Goal: Transaction & Acquisition: Obtain resource

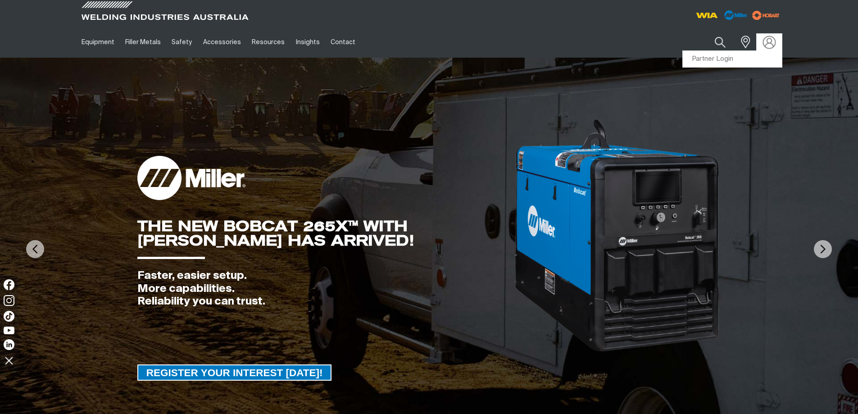
click at [765, 41] on img at bounding box center [769, 42] width 13 height 13
click at [713, 60] on img at bounding box center [429, 249] width 858 height 383
drag, startPoint x: 775, startPoint y: 47, endPoint x: 769, endPoint y: 54, distance: 9.2
click at [773, 51] on div "Partner Login" at bounding box center [770, 42] width 26 height 18
click at [761, 64] on link "Partner Login" at bounding box center [732, 59] width 99 height 17
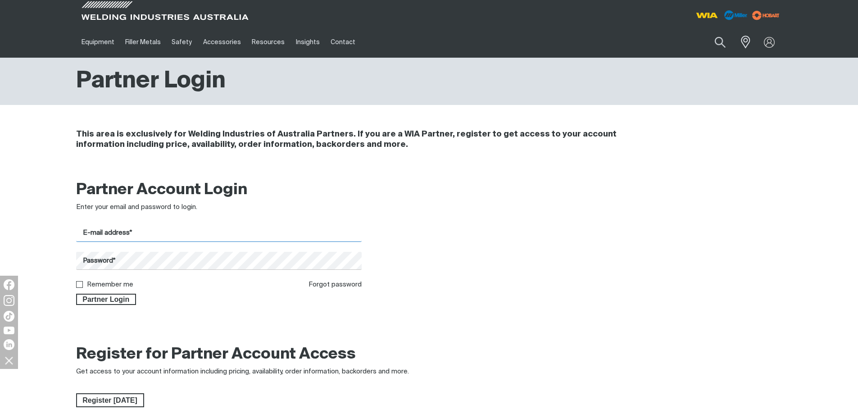
type input "nigel@migwell.com.au"
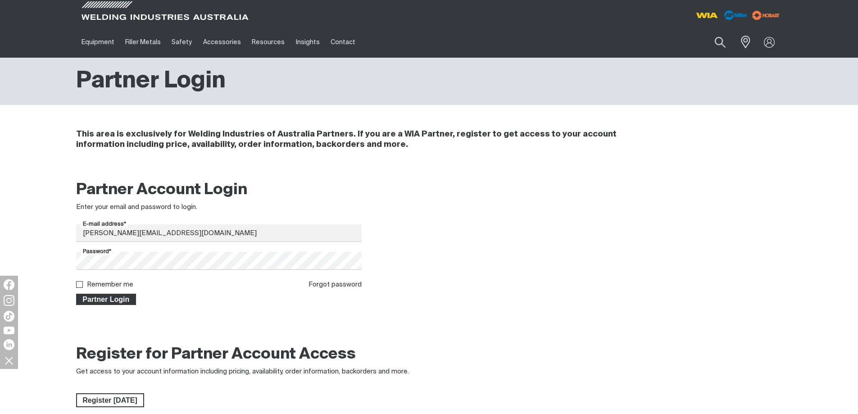
click at [108, 300] on span "Partner Login" at bounding box center [106, 300] width 59 height 12
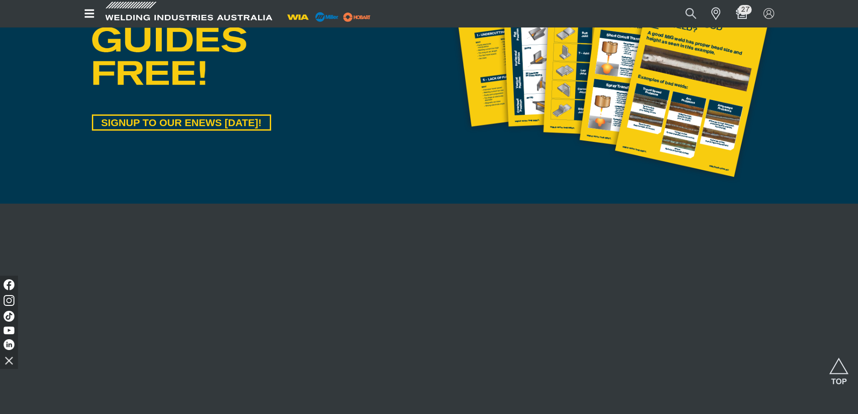
scroll to position [586, 0]
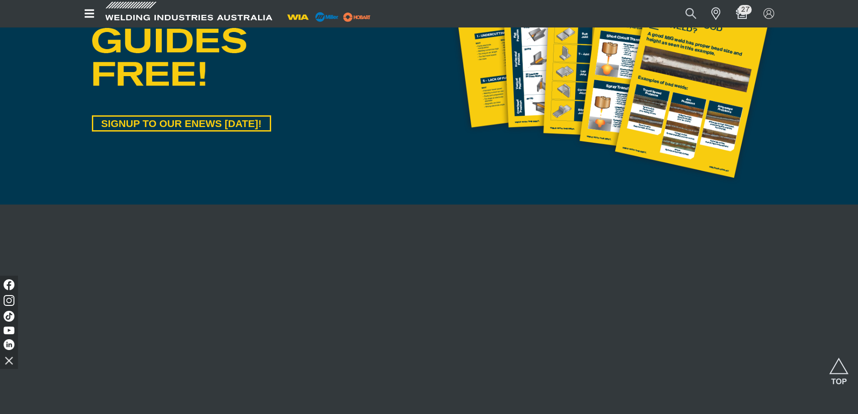
click at [738, 3] on div "Search When search results are available use up and down arrows to review and e…" at bounding box center [665, 13] width 236 height 27
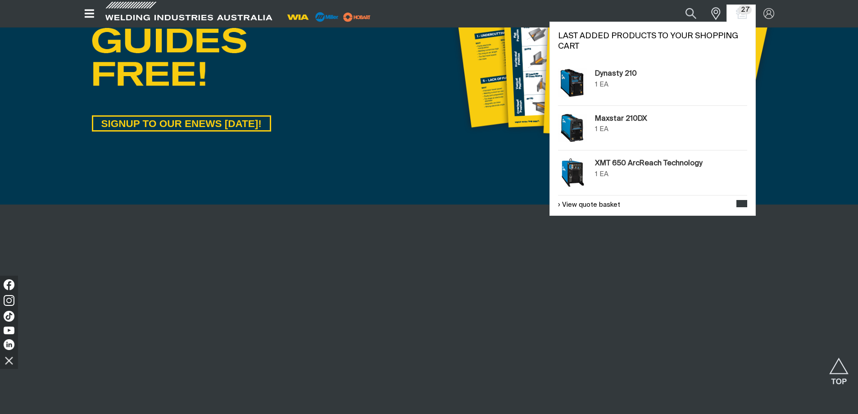
click at [739, 10] on span "27" at bounding box center [745, 9] width 14 height 9
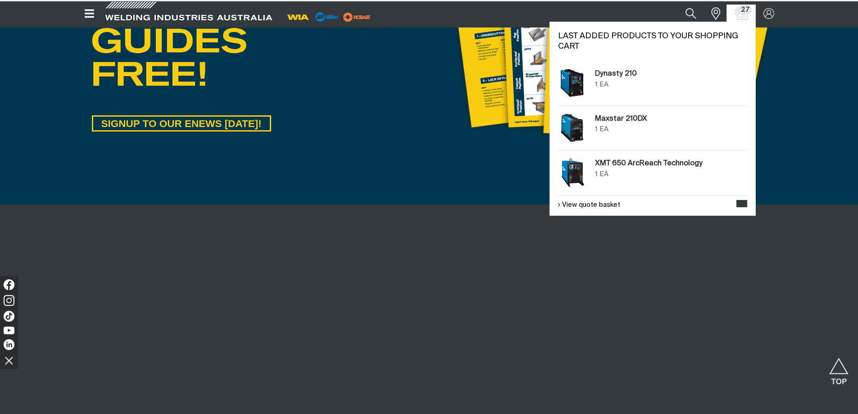
click at [739, 15] on img "Shopping cart (27 product(s))" at bounding box center [741, 13] width 13 height 13
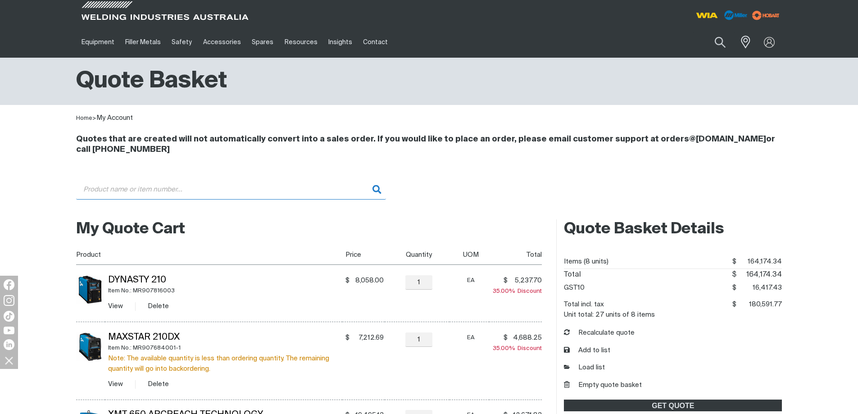
click at [132, 193] on input "Search" at bounding box center [231, 189] width 310 height 20
click at [377, 192] on input "we16tc40" at bounding box center [231, 189] width 310 height 20
click at [94, 192] on input "we16tc40" at bounding box center [231, 189] width 310 height 20
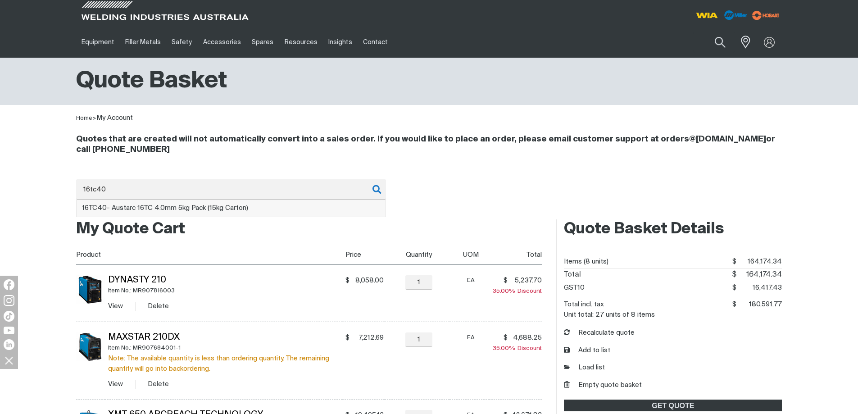
click at [127, 210] on span "16TC40 - Austarc 16TC 4.0mm 5kg Pack (15kg Carton)" at bounding box center [165, 208] width 166 height 7
type input "16TC40 - Austarc 16TC 4.0mm 5kg Pack (15kg Carton)"
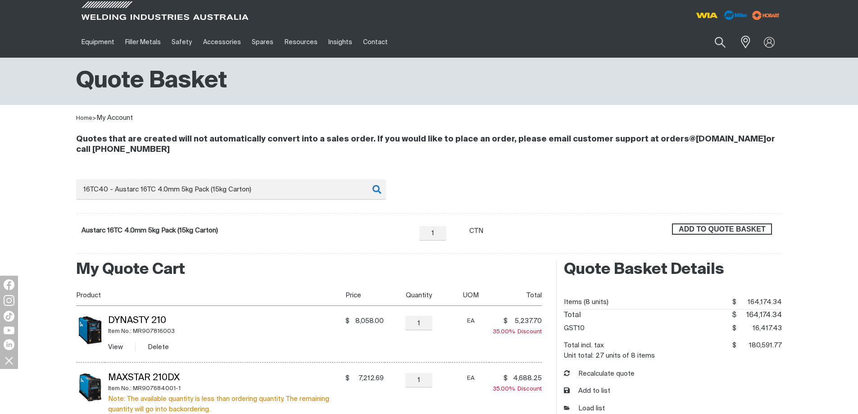
click at [688, 234] on span "ADD TO QUOTE BASKET" at bounding box center [722, 229] width 98 height 12
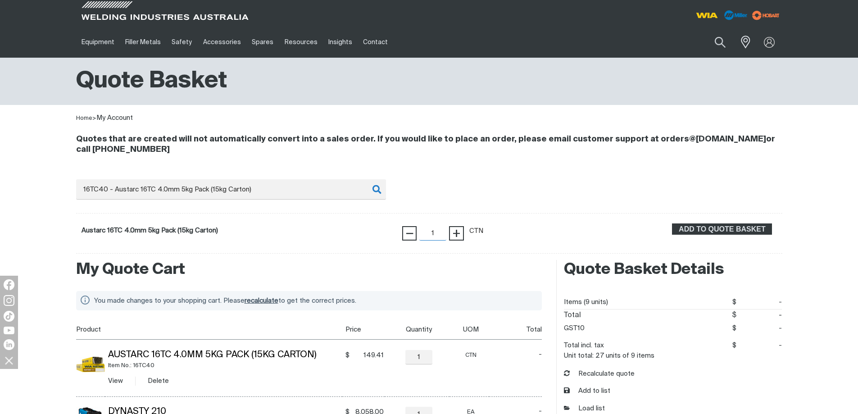
click at [431, 235] on input "1" at bounding box center [432, 233] width 27 height 14
click at [436, 234] on input "1" at bounding box center [432, 233] width 27 height 14
type input "15"
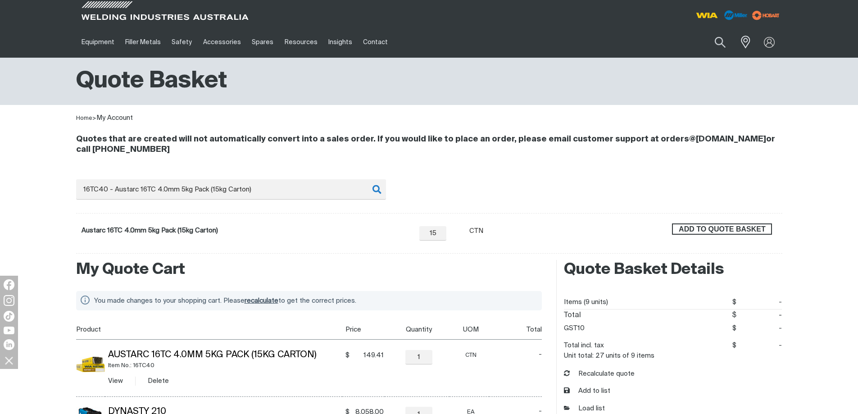
click at [688, 230] on span "ADD TO QUOTE BASKET" at bounding box center [722, 229] width 98 height 12
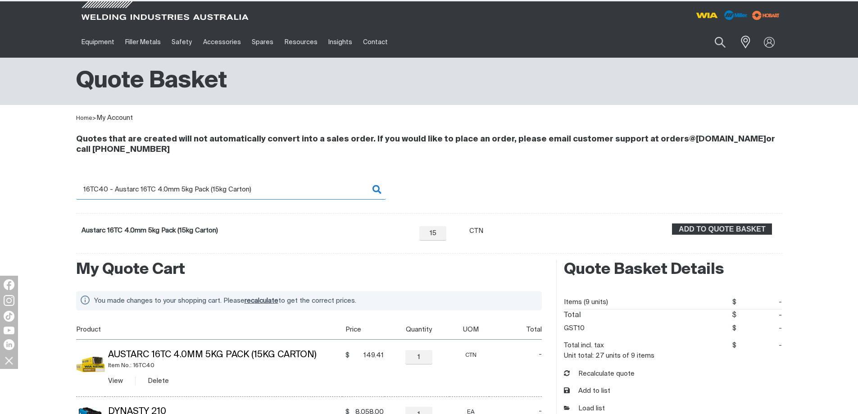
type input "16"
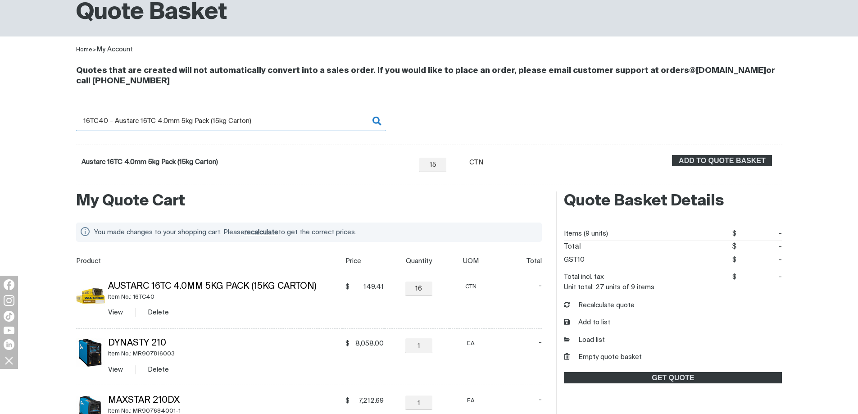
scroll to position [90, 0]
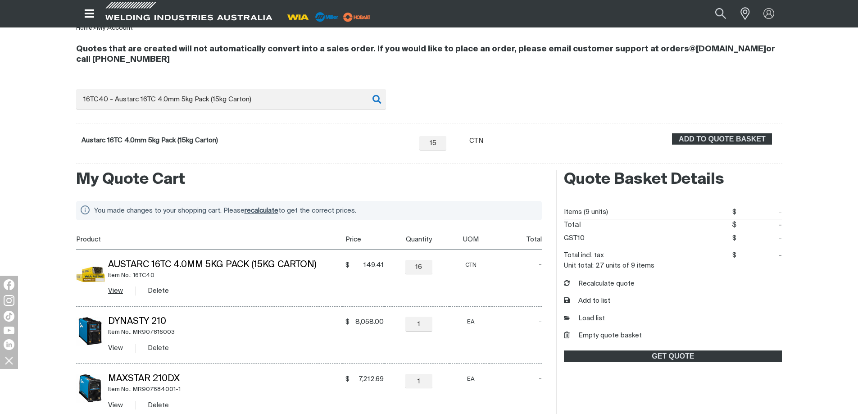
click at [114, 289] on link "View" at bounding box center [115, 290] width 15 height 7
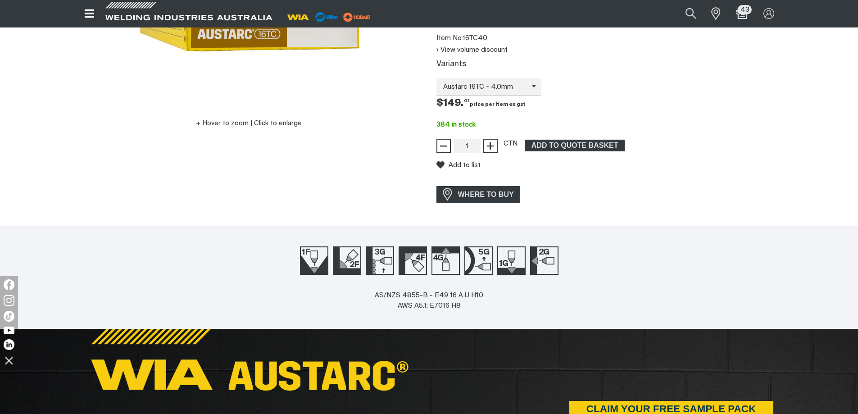
scroll to position [225, 0]
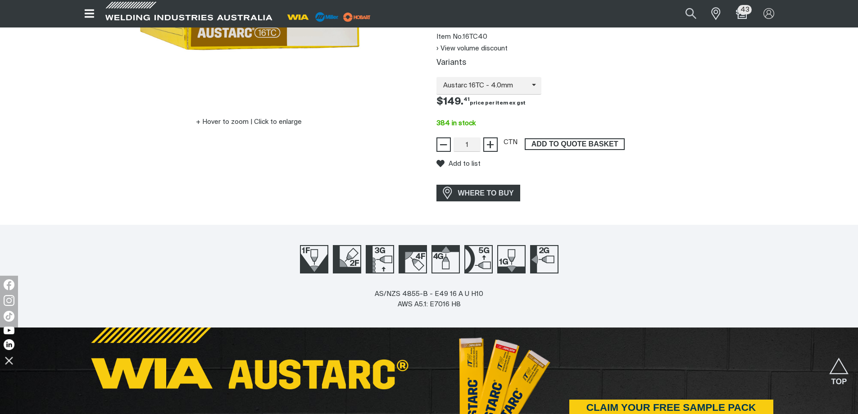
click at [556, 142] on span "ADD TO QUOTE BASKET" at bounding box center [575, 144] width 98 height 12
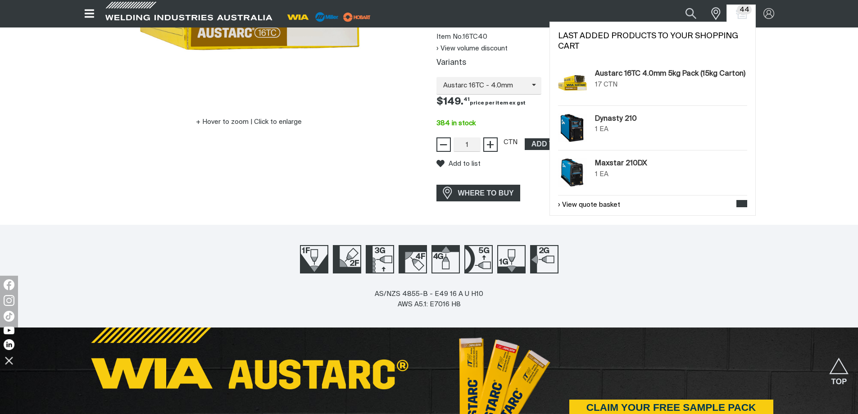
click at [628, 90] on div "Austarc 16TC 4.0mm 5kg Pack (15kg Carton) 17 CTN" at bounding box center [671, 82] width 153 height 29
click at [615, 83] on div "CTN" at bounding box center [611, 85] width 14 height 10
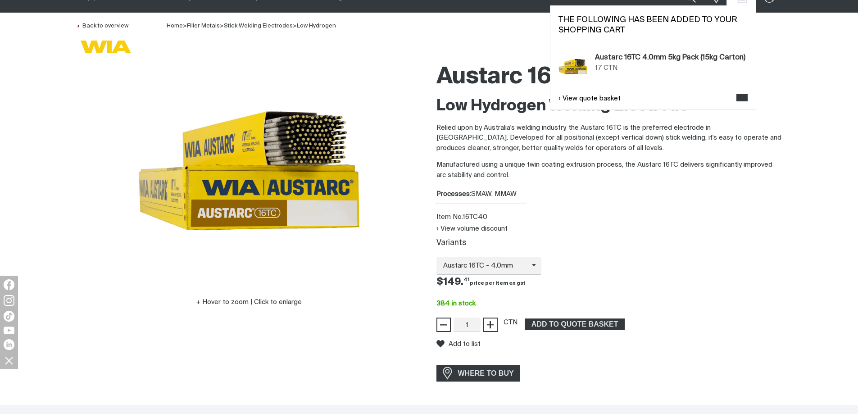
scroll to position [0, 0]
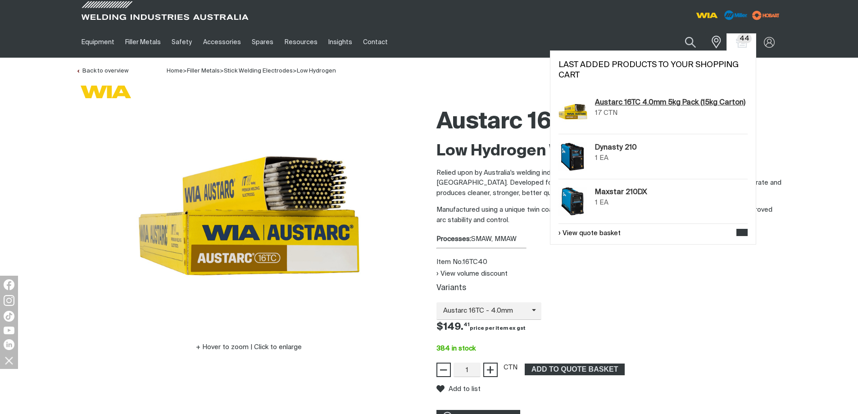
click at [709, 102] on link "Austarc 16TC 4.0mm 5kg Pack (15kg Carton)" at bounding box center [670, 102] width 150 height 11
click at [743, 44] on img "Shopping cart (44 product(s))" at bounding box center [741, 42] width 13 height 13
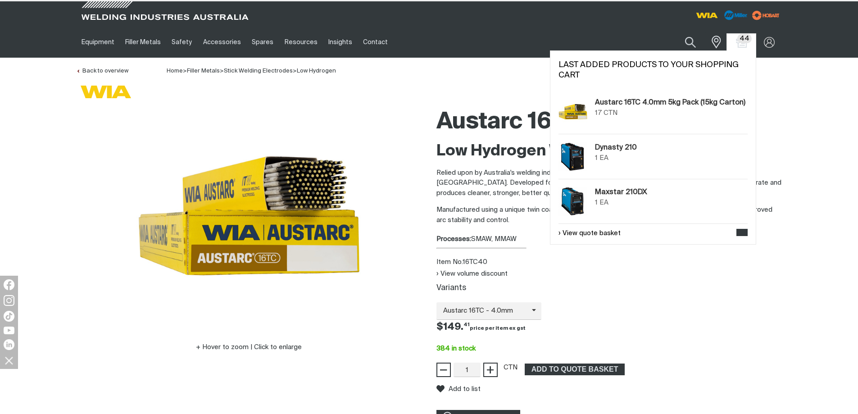
click at [670, 96] on div "Austarc 16TC 4.0mm 5kg Pack (15kg Carton) 17 CTN" at bounding box center [653, 112] width 189 height 45
click at [667, 102] on link "Austarc 16TC 4.0mm 5kg Pack (15kg Carton)" at bounding box center [670, 102] width 150 height 11
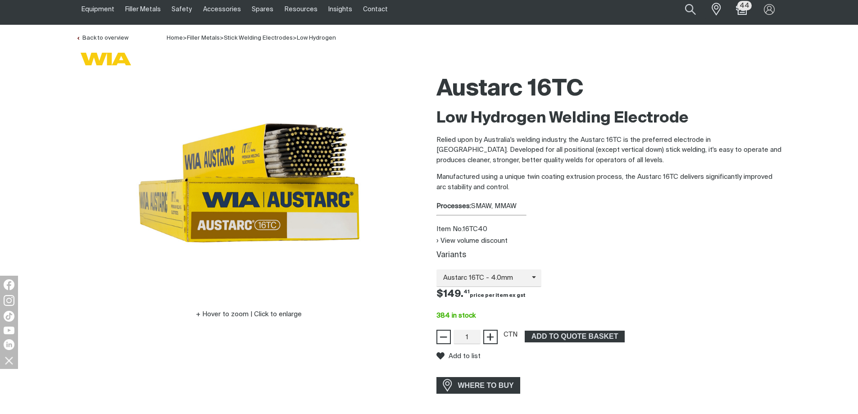
scroll to position [135, 0]
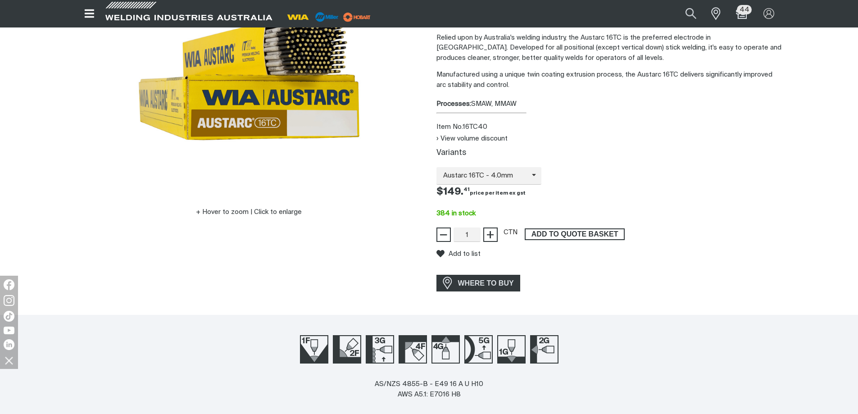
click at [578, 236] on span "ADD TO QUOTE BASKET" at bounding box center [575, 234] width 98 height 12
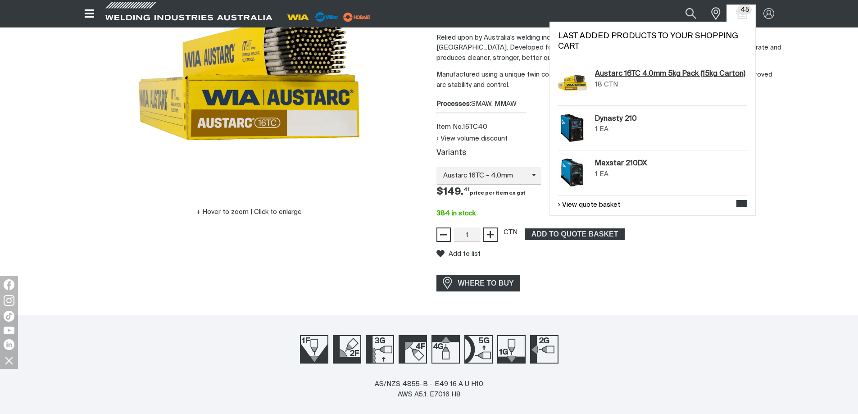
click at [628, 71] on link "Austarc 16TC 4.0mm 5kg Pack (15kg Carton)" at bounding box center [670, 73] width 150 height 11
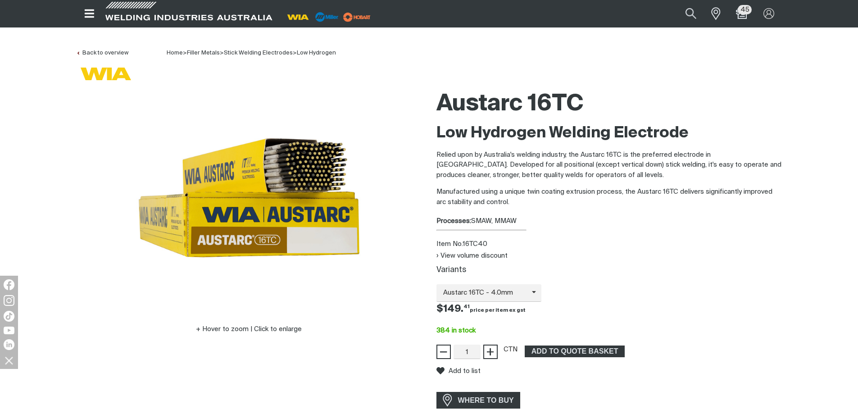
scroll to position [0, 0]
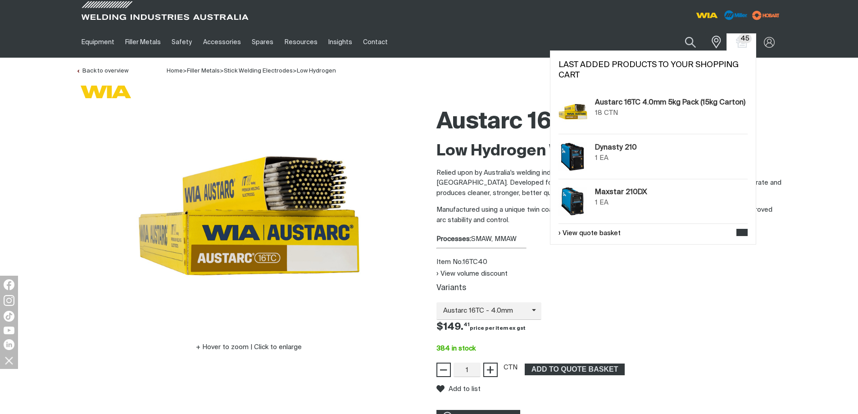
click at [743, 40] on span "45" at bounding box center [745, 38] width 14 height 9
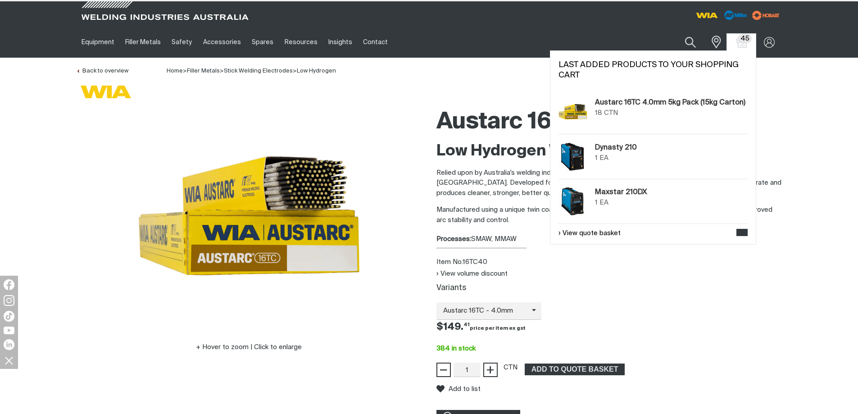
click at [646, 109] on div "Austarc 16TC 4.0mm 5kg Pack (15kg Carton) 18 CTN" at bounding box center [671, 111] width 153 height 29
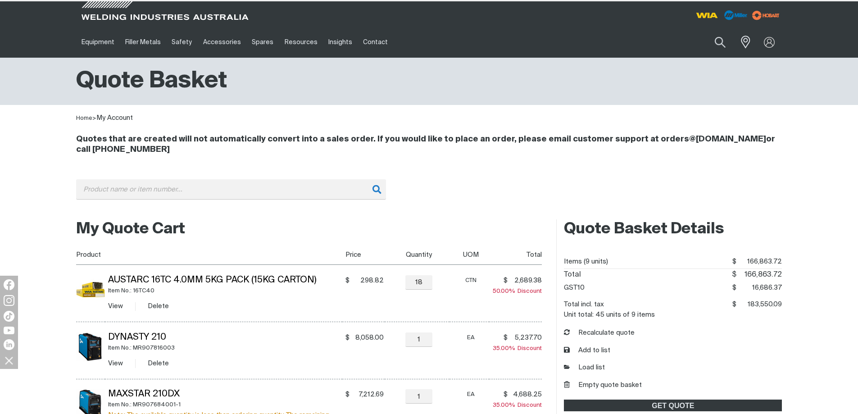
click at [638, 101] on div "Quote Basket" at bounding box center [429, 81] width 721 height 47
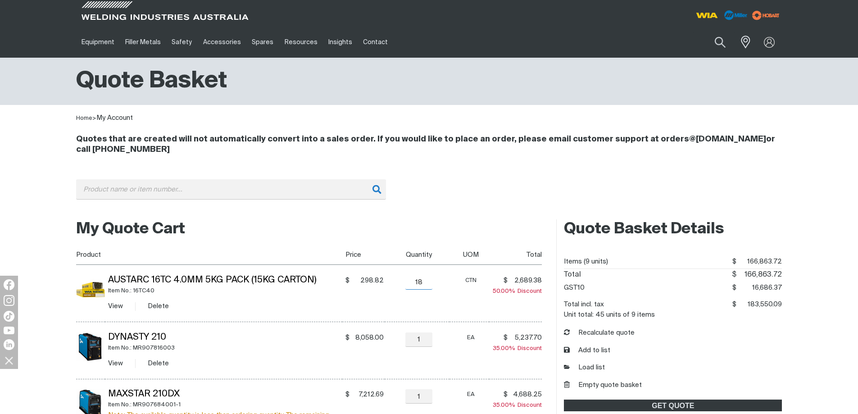
click at [421, 286] on input "18" at bounding box center [419, 282] width 27 height 14
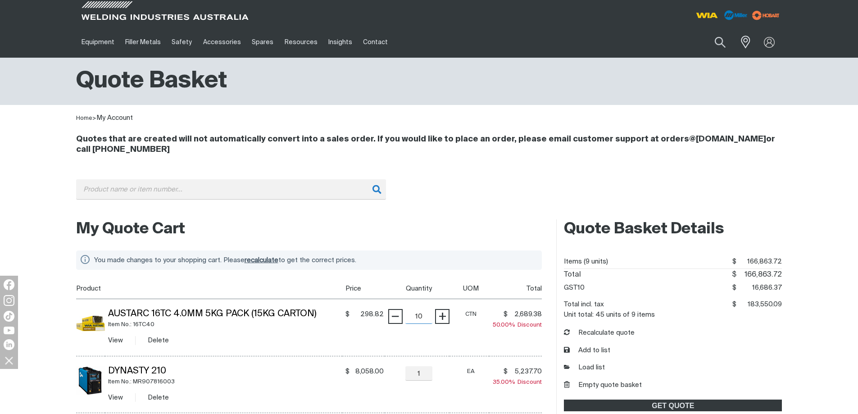
type input "10"
click at [484, 343] on td "CTN" at bounding box center [470, 327] width 40 height 57
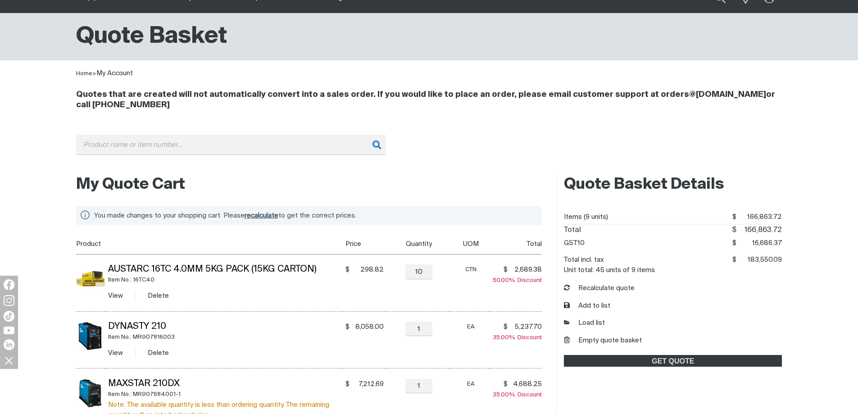
scroll to position [45, 0]
click at [495, 297] on td "$ 2,689.38 $2689.38 50.00% Discount" at bounding box center [515, 282] width 53 height 57
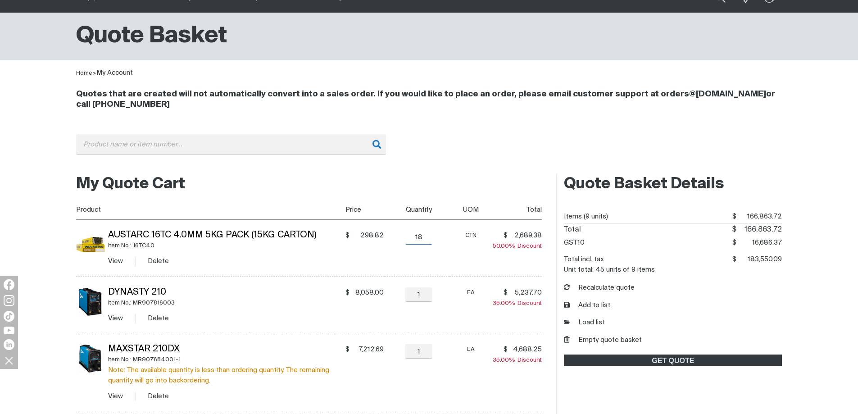
click at [420, 240] on input "18" at bounding box center [419, 237] width 27 height 14
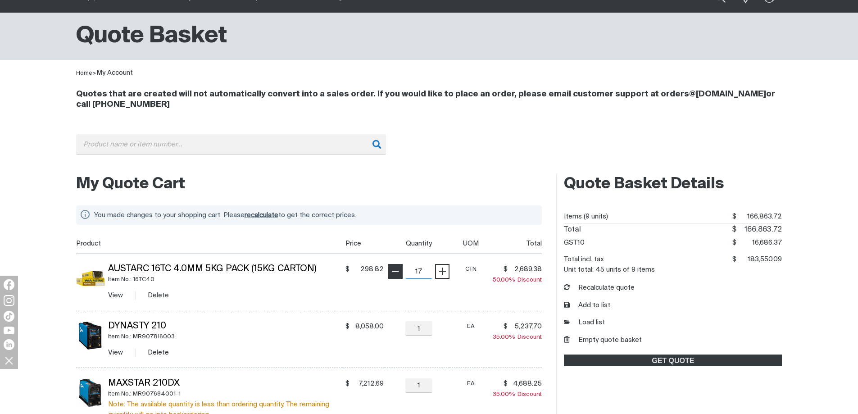
click at [397, 238] on th "Quantity" at bounding box center [417, 244] width 65 height 20
click at [413, 273] on input "17" at bounding box center [419, 271] width 27 height 14
click at [398, 275] on span "−" at bounding box center [395, 271] width 9 height 15
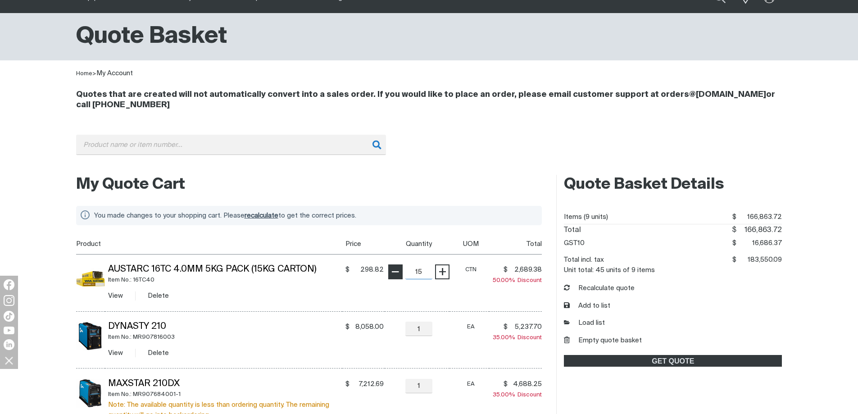
click at [398, 275] on span "−" at bounding box center [395, 271] width 9 height 15
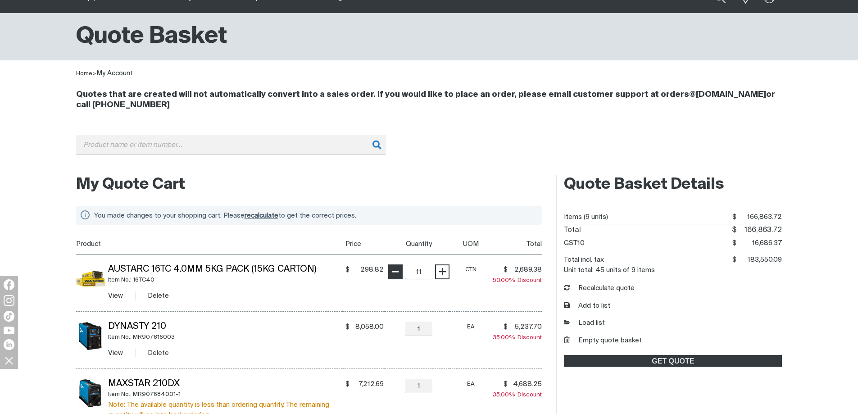
type input "10"
click at [398, 275] on span "−" at bounding box center [395, 271] width 9 height 15
click at [419, 286] on td "− 10 Quantity +" at bounding box center [417, 282] width 65 height 57
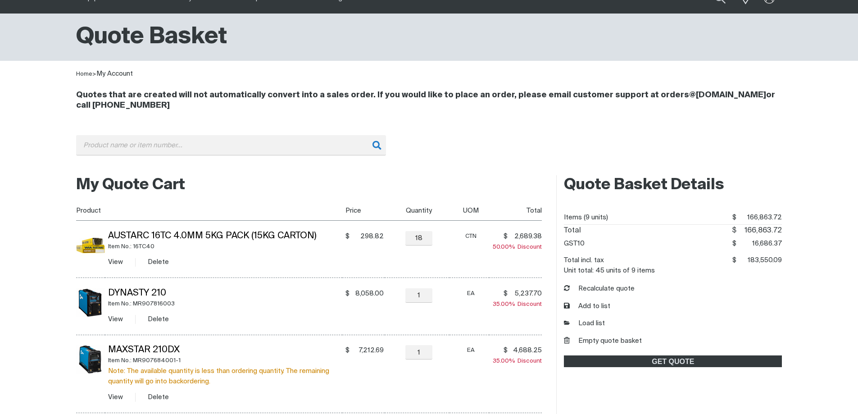
scroll to position [45, 0]
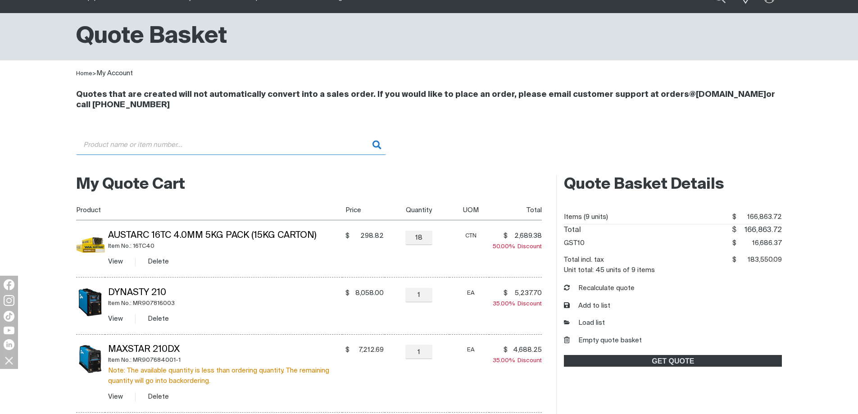
click at [142, 142] on input "Search" at bounding box center [231, 145] width 310 height 20
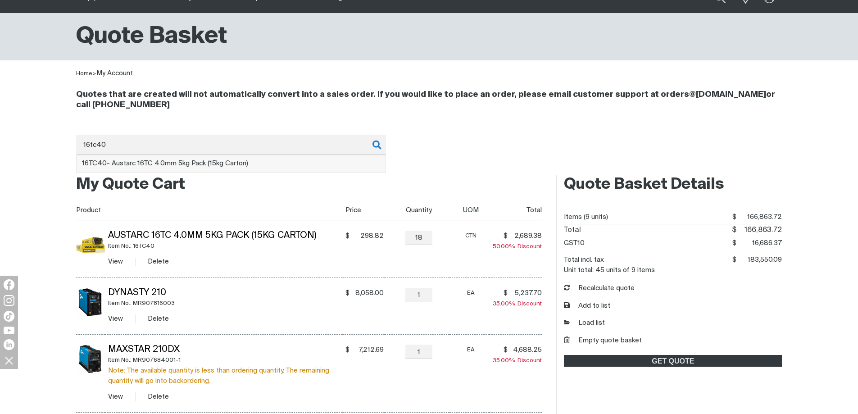
click at [157, 167] on li "16TC40 - Austarc 16TC 4.0mm 5kg Pack (15kg Carton)" at bounding box center [231, 163] width 309 height 17
type input "16TC40 - Austarc 16TC 4.0mm 5kg Pack (15kg Carton)"
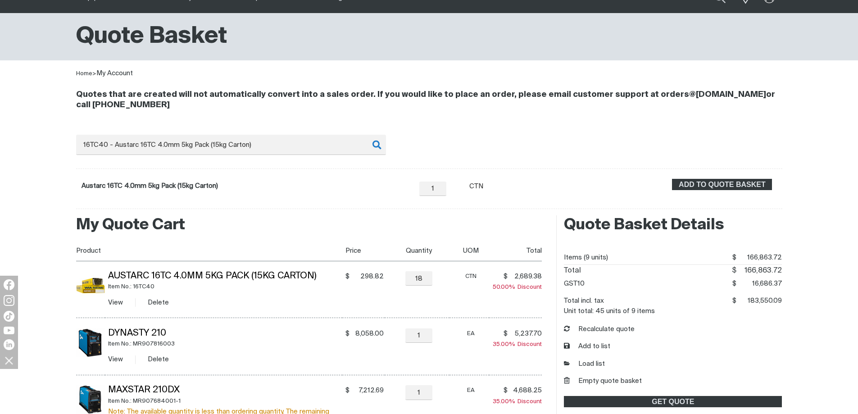
drag, startPoint x: 434, startPoint y: 199, endPoint x: 445, endPoint y: 199, distance: 10.8
click at [435, 199] on form "Austarc 16TC 4.0mm 5kg Pack (15kg Carton) − 1 Quantity + Unit of measure CTN AD…" at bounding box center [429, 189] width 707 height 41
click at [436, 191] on input "1" at bounding box center [432, 189] width 27 height 14
type input "10"
click at [435, 242] on th "Quantity" at bounding box center [417, 251] width 65 height 20
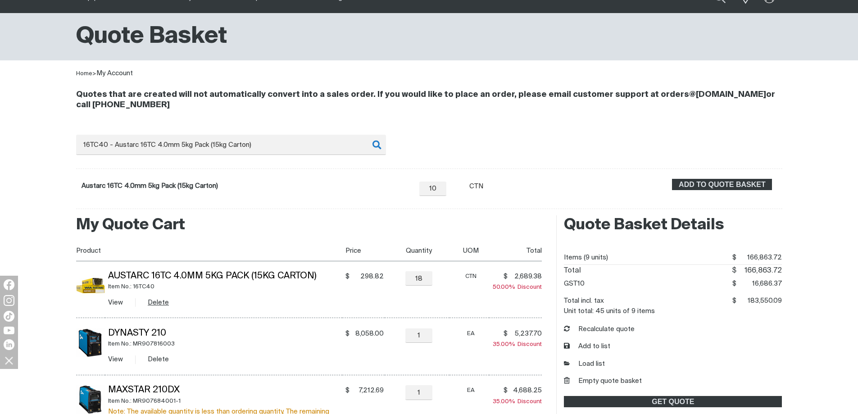
click at [164, 303] on button "Delete" at bounding box center [158, 302] width 21 height 10
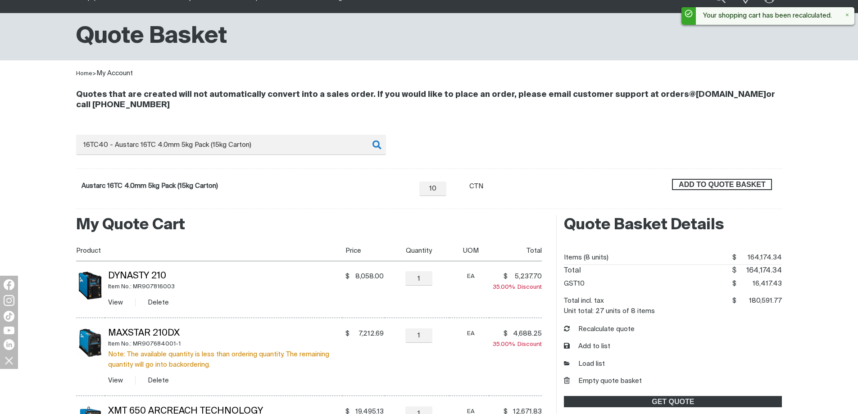
click at [686, 188] on span "ADD TO QUOTE BASKET" at bounding box center [722, 185] width 98 height 12
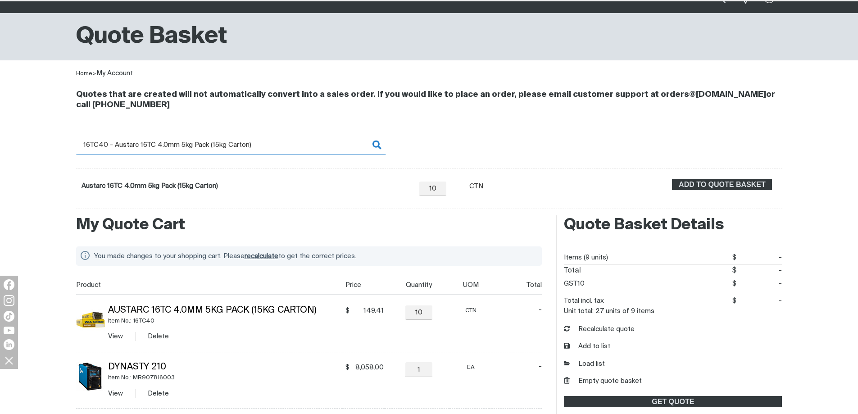
scroll to position [44, 0]
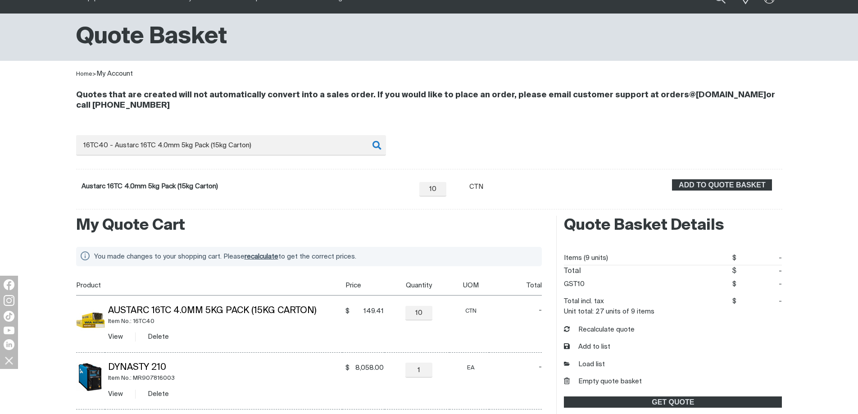
click at [519, 314] on span "-" at bounding box center [527, 310] width 32 height 9
click at [461, 316] on div "CTN" at bounding box center [471, 311] width 36 height 10
click at [301, 345] on td "Austarc 16TC 4.0mm 5kg Pack (15kg Carton) Item No.: 16TC40 View Delete" at bounding box center [223, 324] width 237 height 57
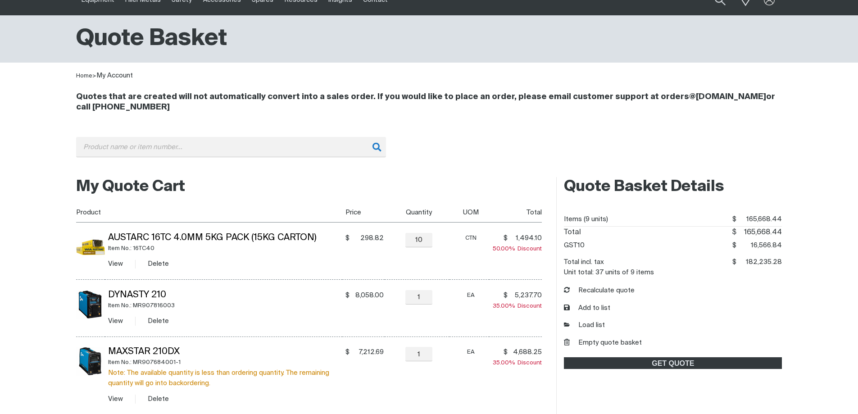
scroll to position [44, 0]
